Goal: Information Seeking & Learning: Learn about a topic

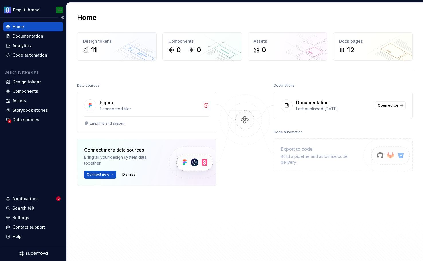
click at [49, 183] on div "Home Documentation Analytics Code automation Design system data Design tokens C…" at bounding box center [33, 131] width 67 height 228
click at [30, 82] on div "Design tokens" at bounding box center [27, 82] width 29 height 6
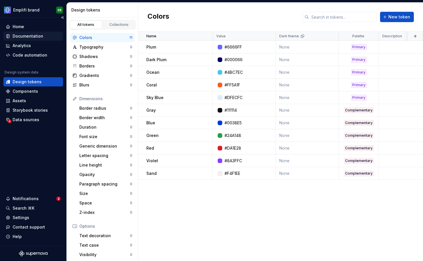
click at [39, 33] on div "Documentation" at bounding box center [33, 36] width 60 height 9
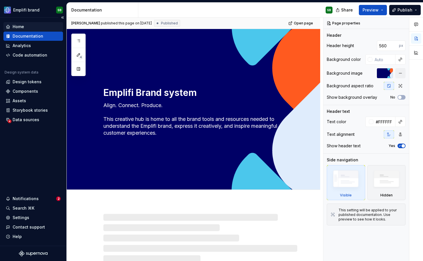
click at [37, 27] on div "Home" at bounding box center [33, 27] width 55 height 6
type textarea "*"
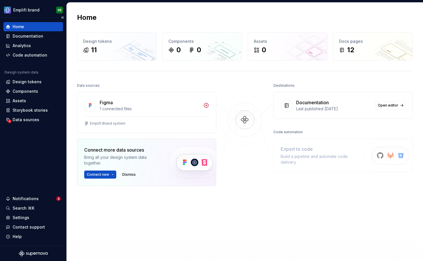
scroll to position [59, 0]
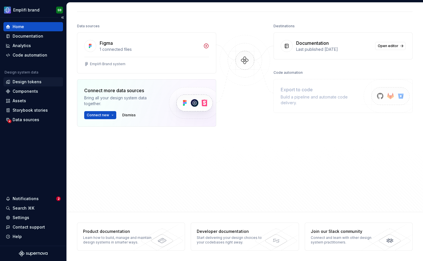
click at [31, 81] on div "Design tokens" at bounding box center [27, 82] width 29 height 6
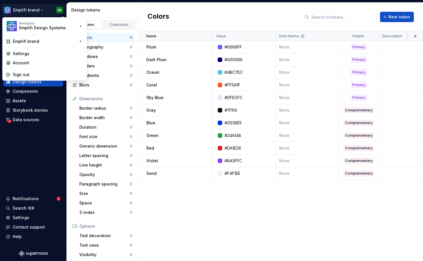
click at [32, 9] on html "Emplifi brand SB Home Documentation Analytics Code automation Design system dat…" at bounding box center [211, 130] width 423 height 261
click at [30, 62] on div "Account" at bounding box center [48, 63] width 71 height 6
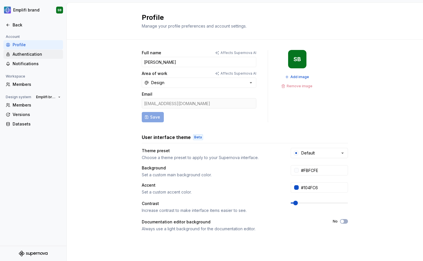
click at [50, 54] on div "Authentication" at bounding box center [37, 54] width 48 height 6
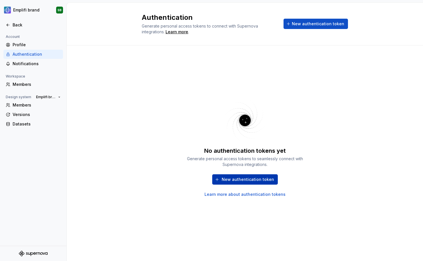
click at [242, 177] on span "New authentication token" at bounding box center [248, 179] width 52 height 6
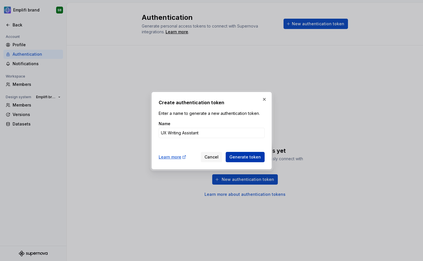
type input "UX Writing Assistant"
click at [254, 155] on span "Generate token" at bounding box center [246, 157] width 32 height 6
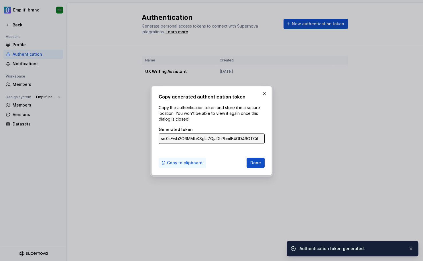
click at [191, 163] on span "Copy to clipboard" at bounding box center [185, 163] width 36 height 6
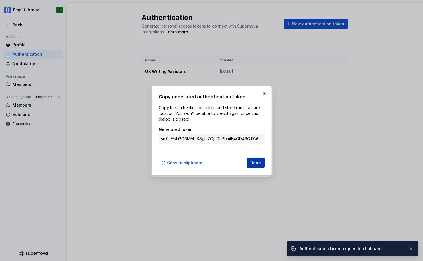
click at [254, 161] on span "Done" at bounding box center [256, 163] width 11 height 6
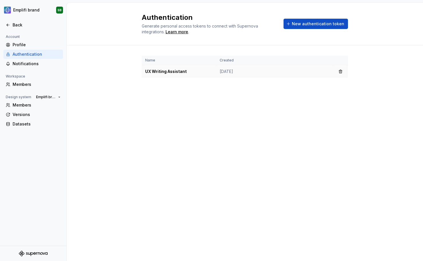
click at [222, 72] on td "Sep 19, 2025" at bounding box center [274, 71] width 117 height 13
click at [195, 72] on td "UX Writing Assistant" at bounding box center [179, 71] width 75 height 13
click at [165, 68] on td "UX Writing Assistant" at bounding box center [179, 71] width 75 height 13
click at [167, 70] on td "UX Writing Assistant" at bounding box center [179, 71] width 75 height 13
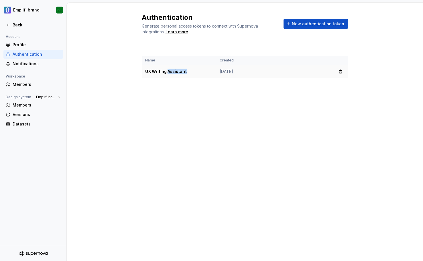
click at [167, 70] on td "UX Writing Assistant" at bounding box center [179, 71] width 75 height 13
click at [210, 70] on td "UX Writing Assistant" at bounding box center [179, 71] width 75 height 13
click at [226, 64] on th "Created" at bounding box center [274, 60] width 117 height 9
click at [222, 59] on th "Created" at bounding box center [274, 60] width 117 height 9
click at [216, 81] on div "Name Created UX Writing Assistant Sep 19, 2025" at bounding box center [245, 72] width 206 height 54
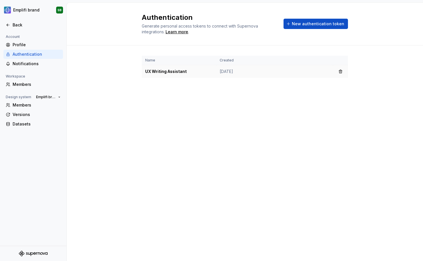
click at [206, 73] on td "UX Writing Assistant" at bounding box center [179, 71] width 75 height 13
click at [159, 70] on td "UX Writing Assistant" at bounding box center [179, 71] width 75 height 13
click at [331, 73] on td "Sep 19, 2025" at bounding box center [274, 71] width 117 height 13
click at [300, 75] on td "Sep 19, 2025" at bounding box center [274, 71] width 117 height 13
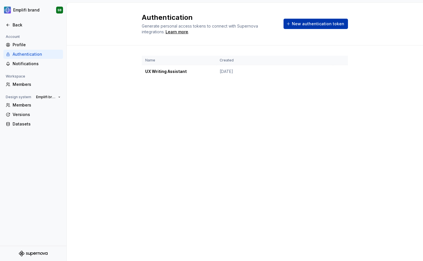
click at [296, 21] on button "New authentication token" at bounding box center [316, 24] width 64 height 10
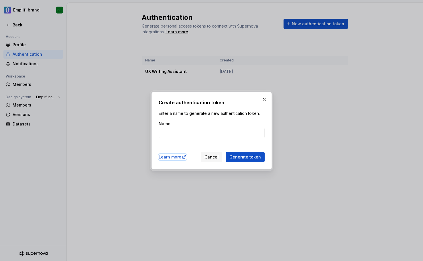
click at [183, 157] on icon at bounding box center [184, 157] width 5 height 5
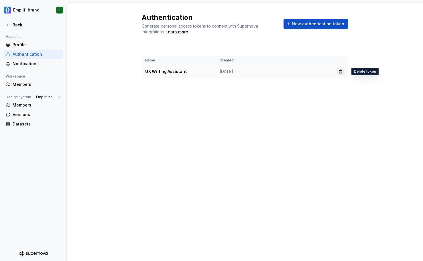
click at [341, 72] on button "button" at bounding box center [341, 71] width 8 height 8
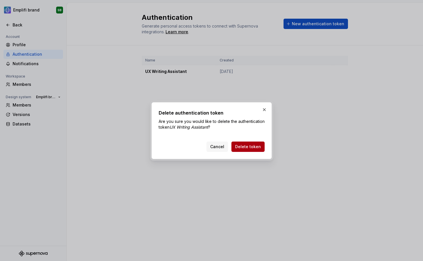
click at [256, 149] on span "Delete token" at bounding box center [248, 147] width 26 height 6
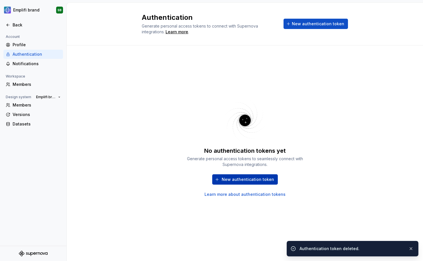
click at [251, 175] on button "New authentication token" at bounding box center [245, 179] width 66 height 10
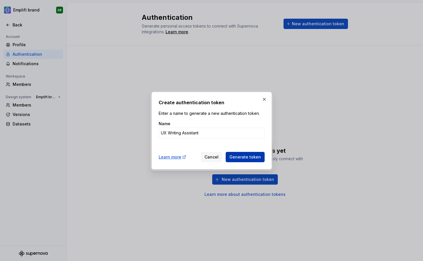
type input "UX Writing Assistant"
click at [248, 153] on button "Generate token" at bounding box center [245, 157] width 39 height 10
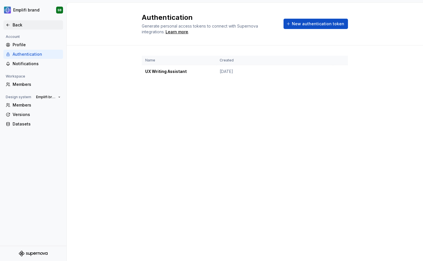
click at [13, 26] on div "Back" at bounding box center [37, 25] width 48 height 6
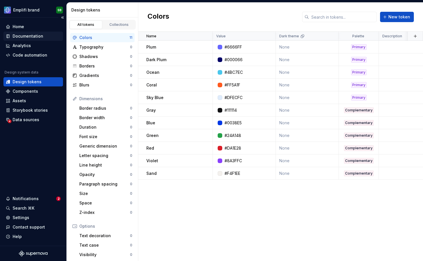
click at [28, 38] on div "Documentation" at bounding box center [28, 36] width 31 height 6
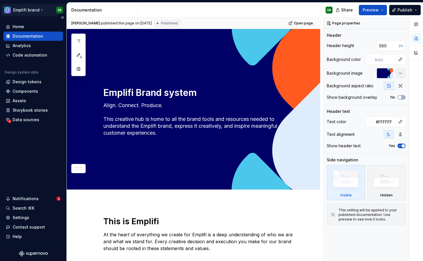
click at [30, 7] on html "Emplifi brand SB Home Documentation Analytics Code automation Design system dat…" at bounding box center [211, 130] width 423 height 261
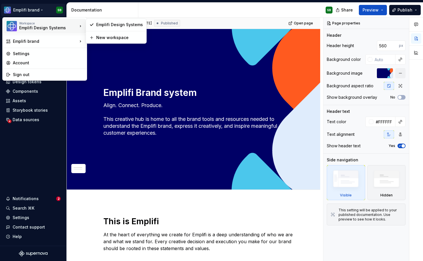
click at [31, 30] on div "Emplifi Design Systems" at bounding box center [43, 28] width 49 height 6
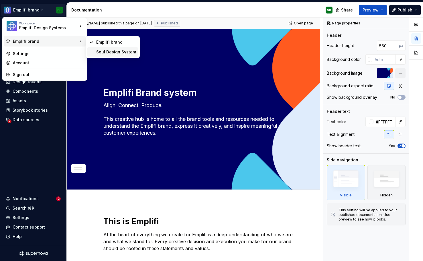
click at [116, 53] on div "Soul Design System" at bounding box center [116, 52] width 40 height 6
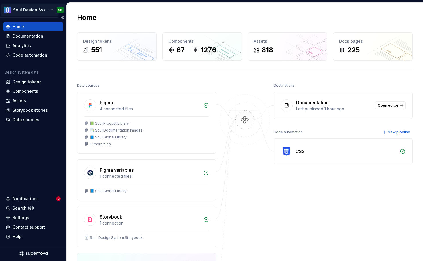
click at [56, 8] on html "Soul Design System SB Home Documentation Analytics Code automation Design syste…" at bounding box center [211, 130] width 423 height 261
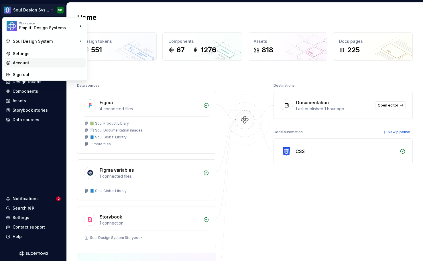
click at [33, 63] on div "Account" at bounding box center [48, 63] width 71 height 6
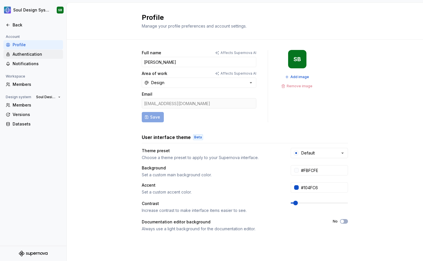
click at [34, 56] on div "Authentication" at bounding box center [37, 54] width 48 height 6
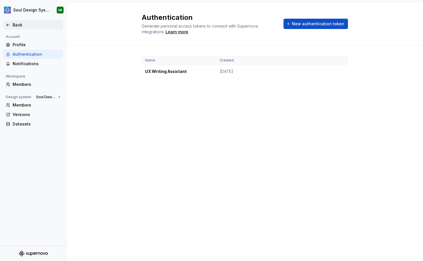
click at [8, 21] on div "Back" at bounding box center [33, 24] width 60 height 9
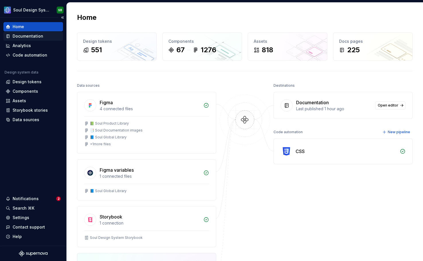
click at [28, 38] on div "Documentation" at bounding box center [28, 36] width 31 height 6
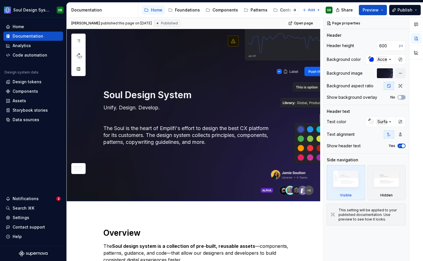
click at [280, 9] on div at bounding box center [290, 10] width 22 height 10
click at [280, 11] on div "Content" at bounding box center [288, 10] width 16 height 6
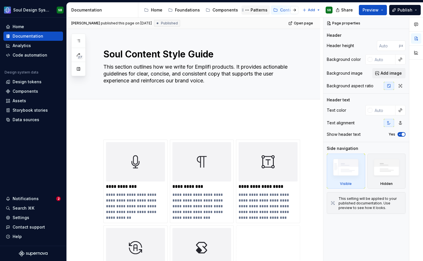
click at [254, 11] on div "Patterns" at bounding box center [259, 10] width 17 height 6
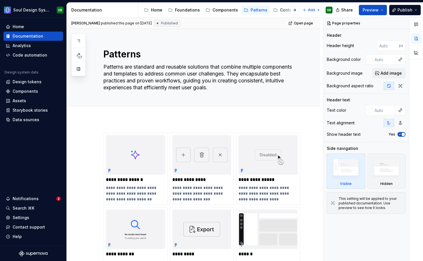
click at [232, 26] on div "Petr Novak published this page on June 12, 2025 Published Open page" at bounding box center [194, 22] width 254 height 11
type textarea "*"
